Goal: Check status: Check status

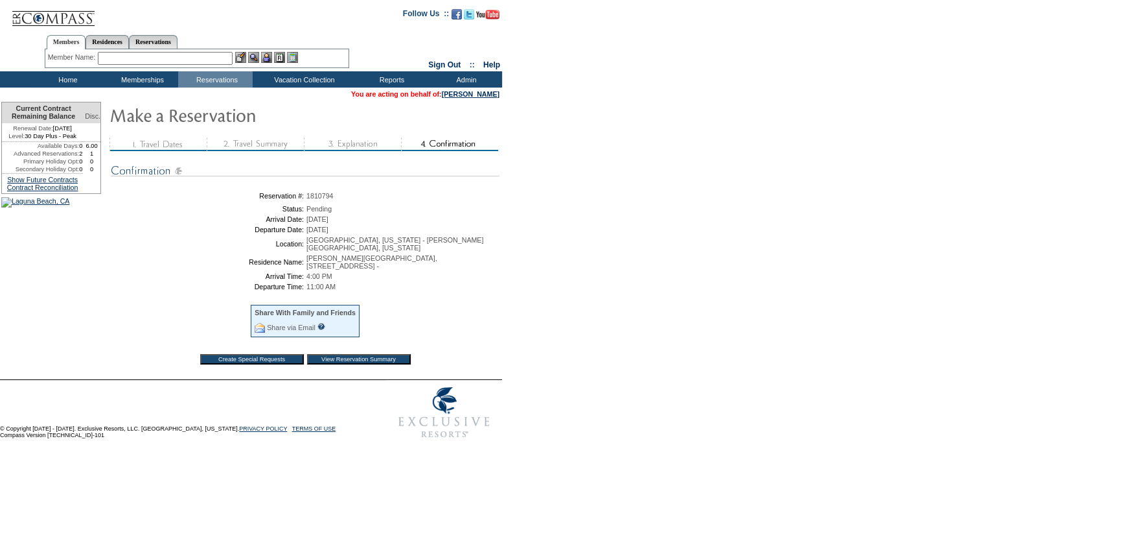
click at [364, 354] on input "View Reservation Summary" at bounding box center [359, 359] width 104 height 10
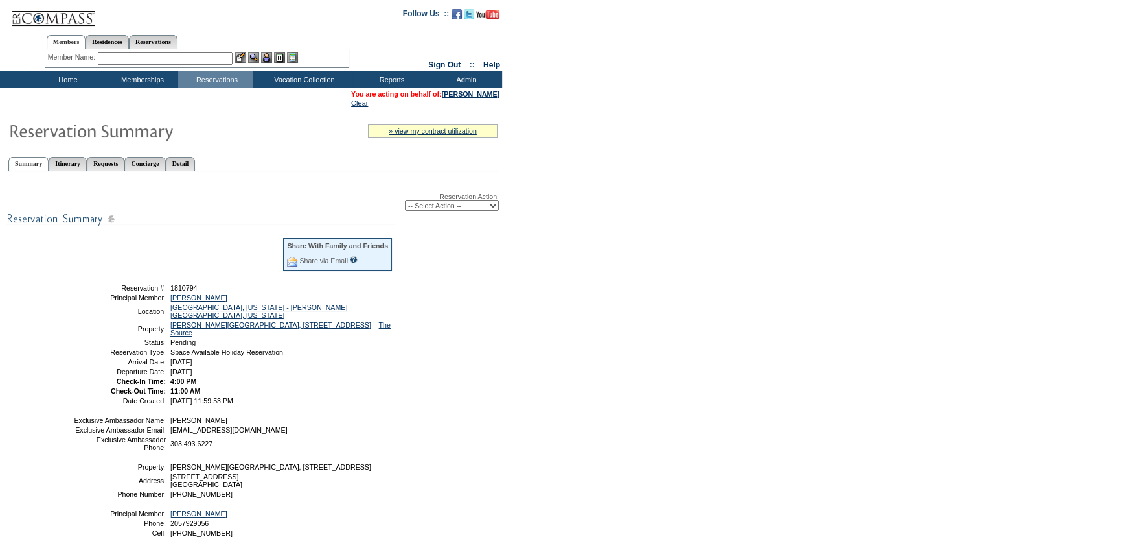
click at [433, 210] on select "-- Select Action -- Modify Reservation Dates Modify Reservation Cost Modify Occ…" at bounding box center [452, 205] width 94 height 10
select select "ConfirmRes"
click at [405, 201] on select "-- Select Action -- Modify Reservation Dates Modify Reservation Cost Modify Occ…" at bounding box center [452, 205] width 94 height 10
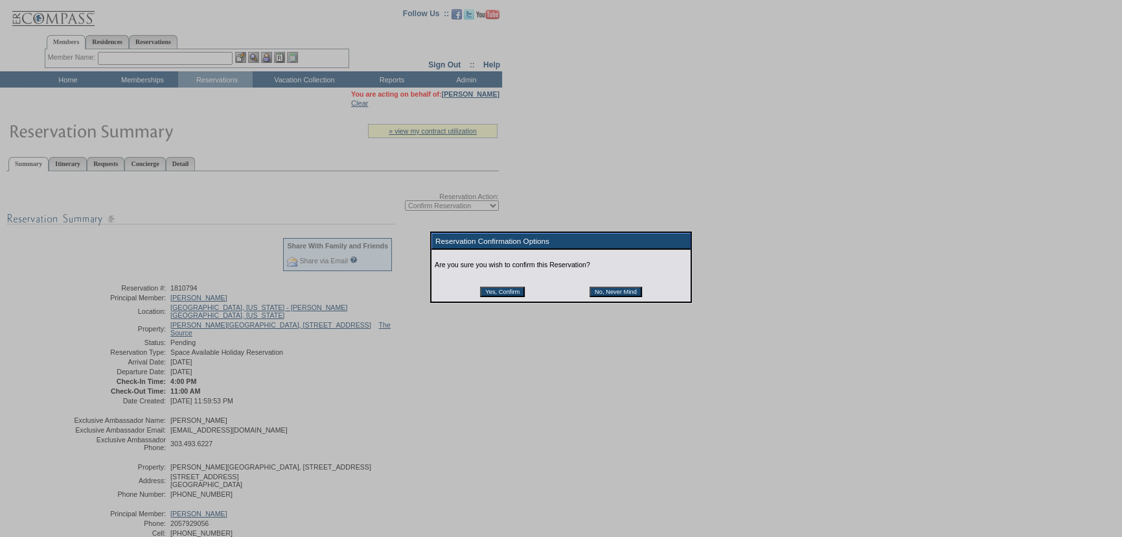
click at [500, 295] on input "Yes, Confirm" at bounding box center [502, 291] width 45 height 10
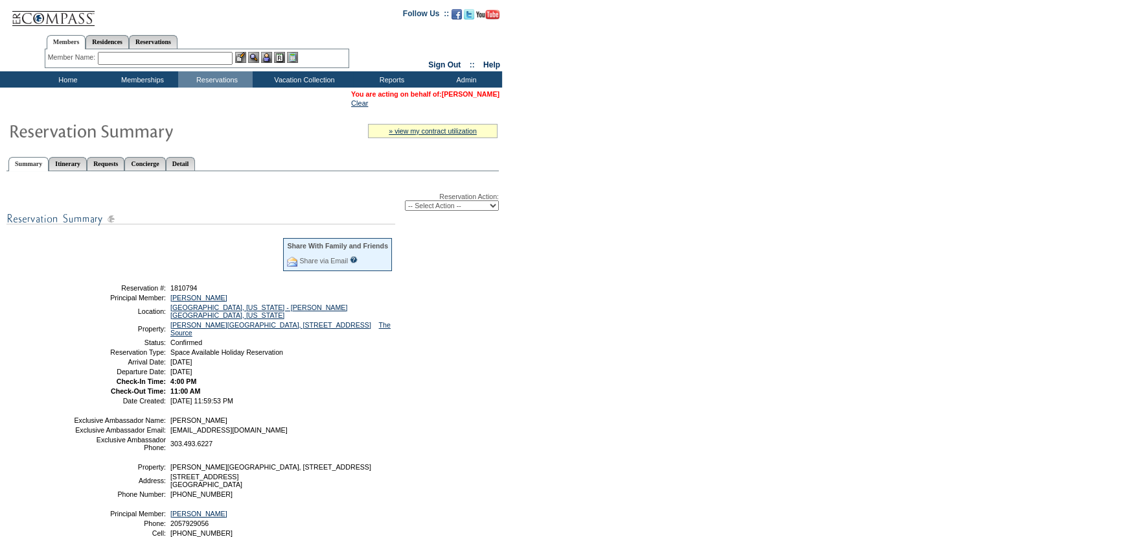
click at [468, 93] on link "[PERSON_NAME]" at bounding box center [471, 94] width 58 height 8
